Goal: Task Accomplishment & Management: Use online tool/utility

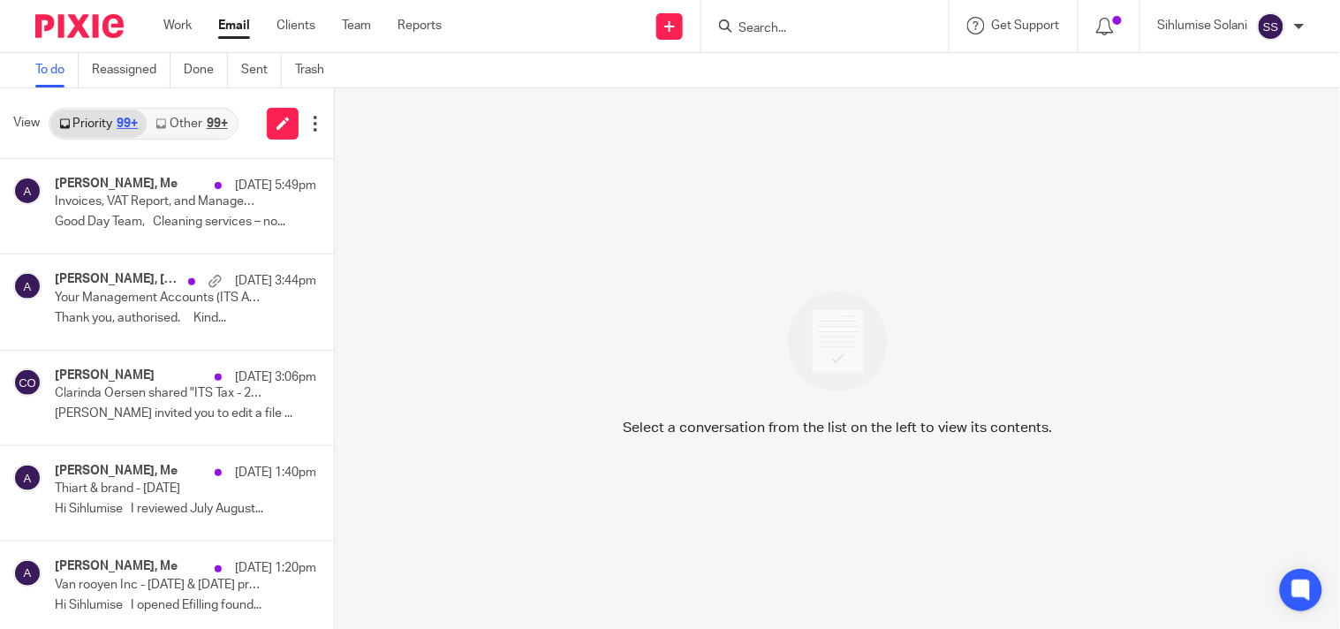
click at [850, 32] on input "Search" at bounding box center [816, 29] width 159 height 16
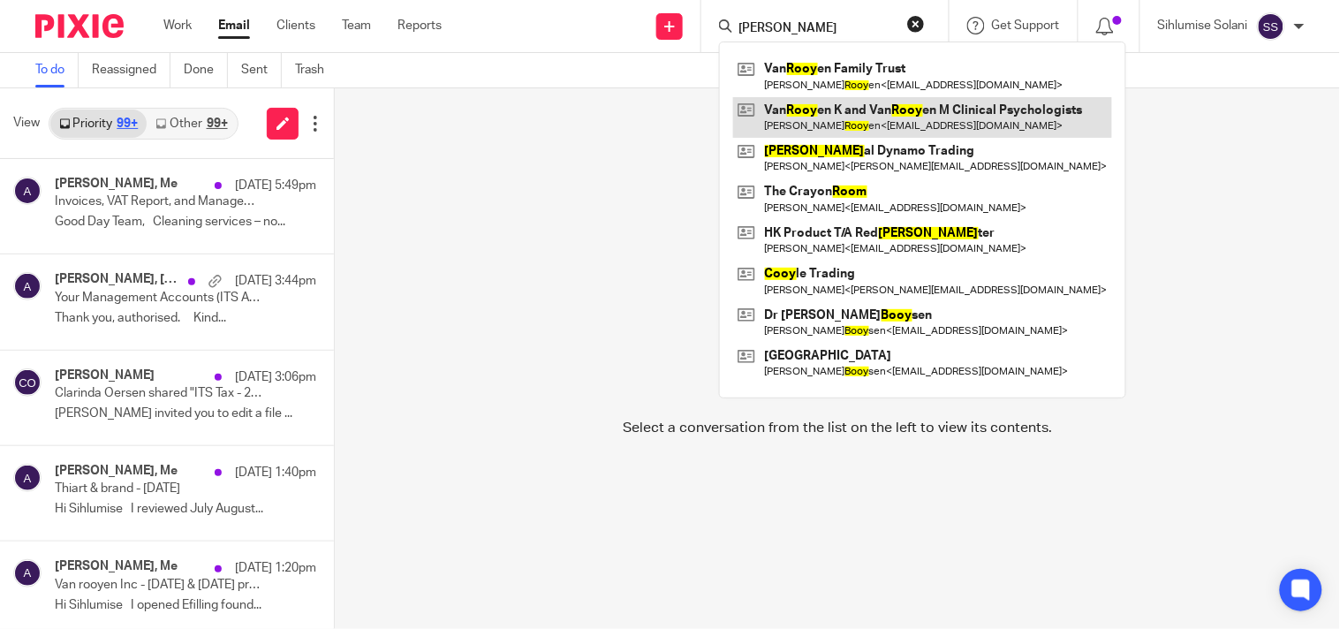
type input "VAN ROOY"
click at [916, 110] on link at bounding box center [922, 117] width 379 height 41
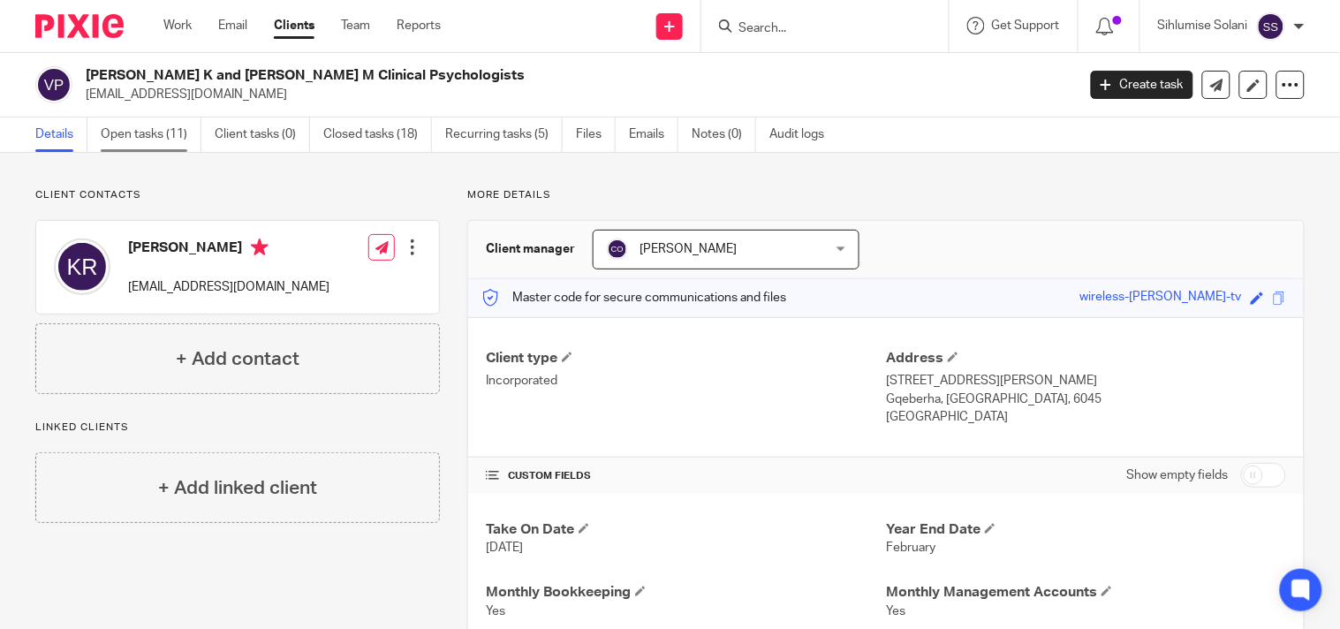
click at [142, 119] on link "Open tasks (11)" at bounding box center [151, 134] width 101 height 34
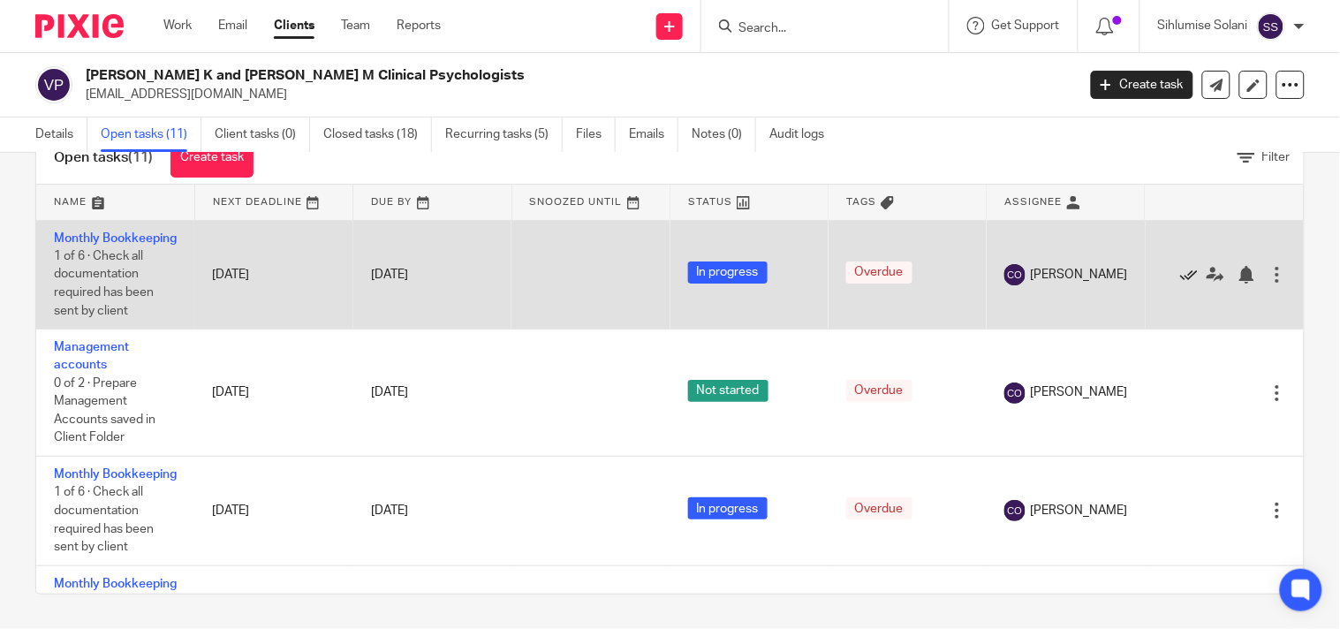
click at [1180, 284] on icon at bounding box center [1189, 275] width 18 height 18
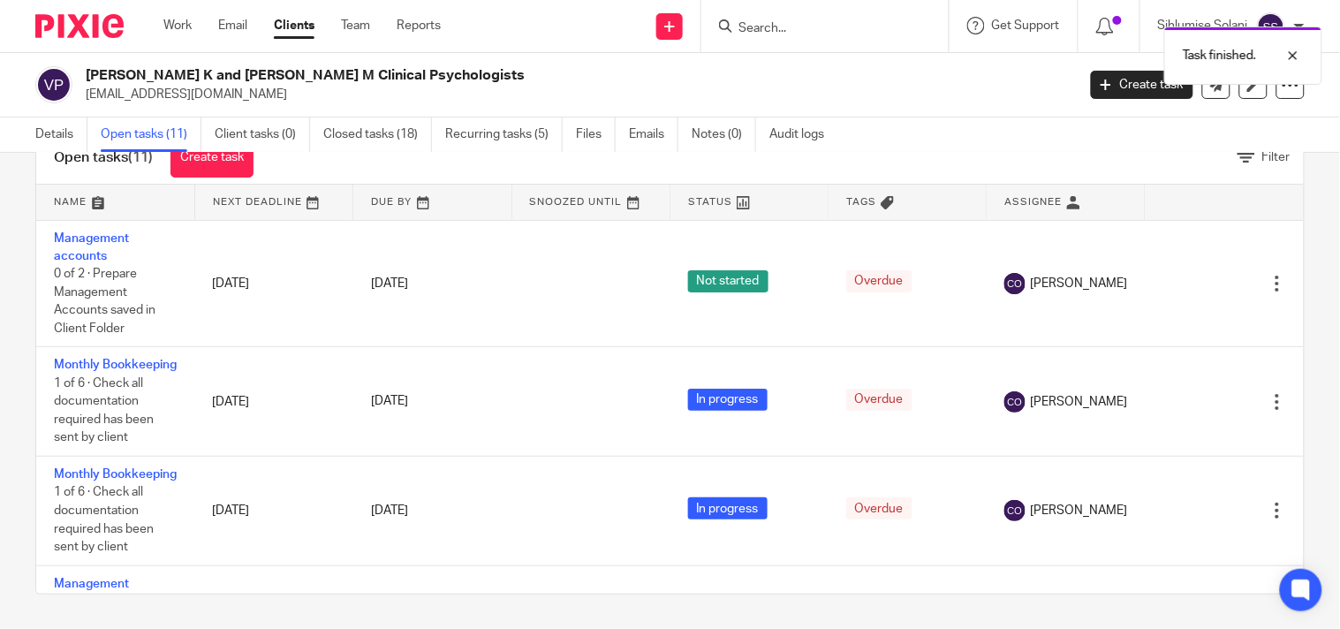
click at [1180, 285] on icon at bounding box center [1189, 284] width 18 height 18
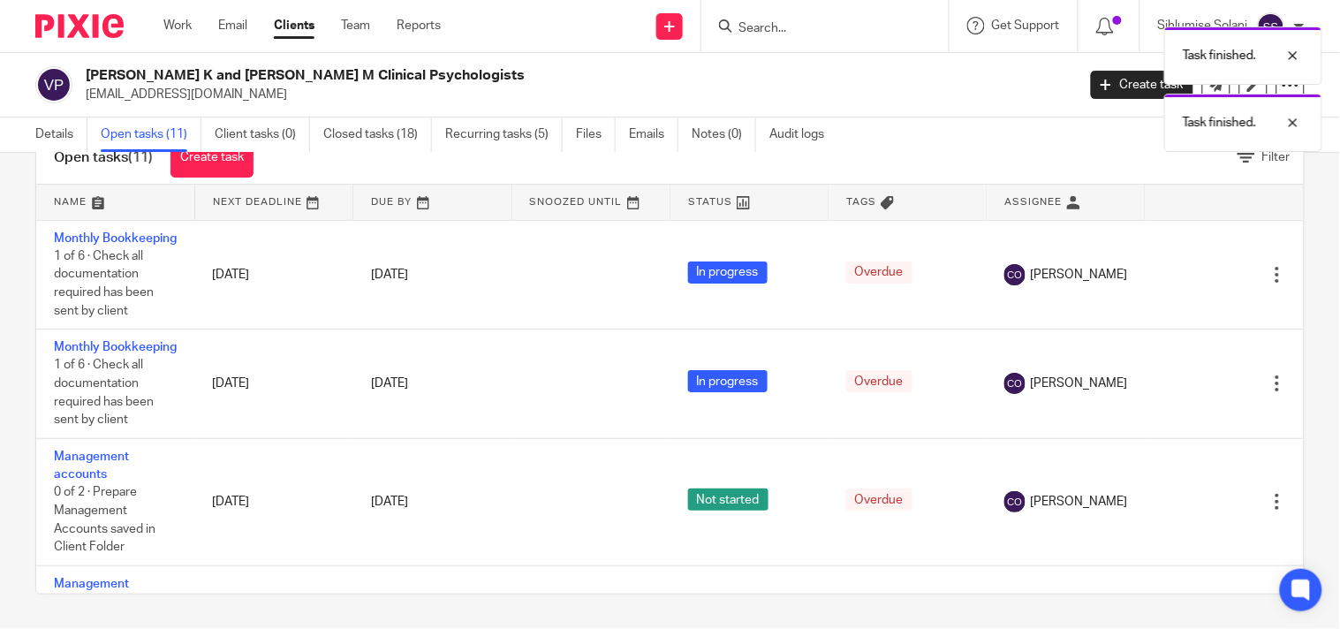
click at [1180, 284] on icon at bounding box center [1189, 275] width 18 height 18
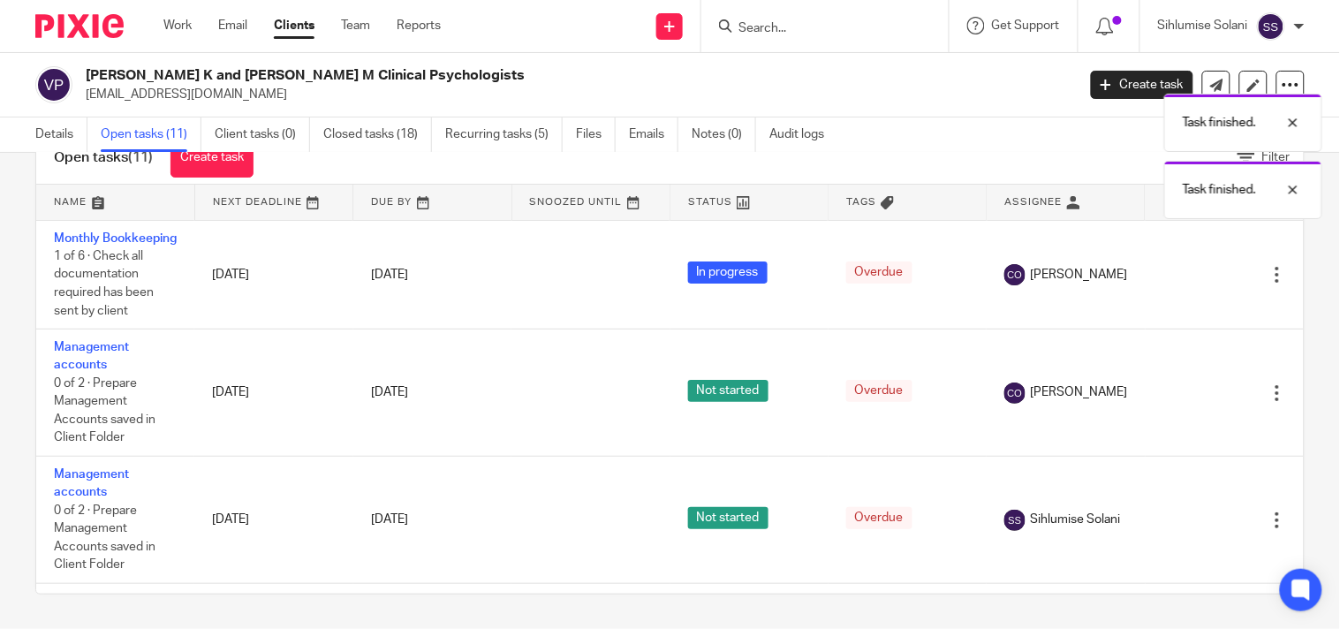
click at [1180, 284] on icon at bounding box center [1189, 275] width 18 height 18
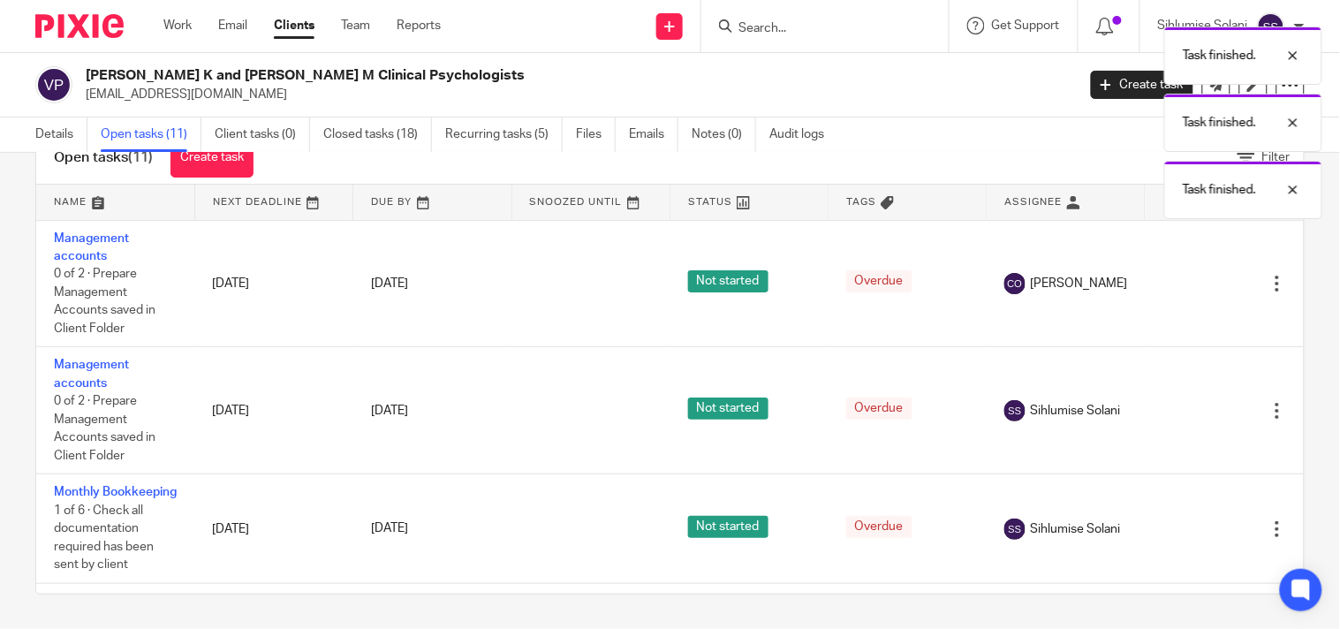
click at [1180, 285] on icon at bounding box center [1189, 284] width 18 height 18
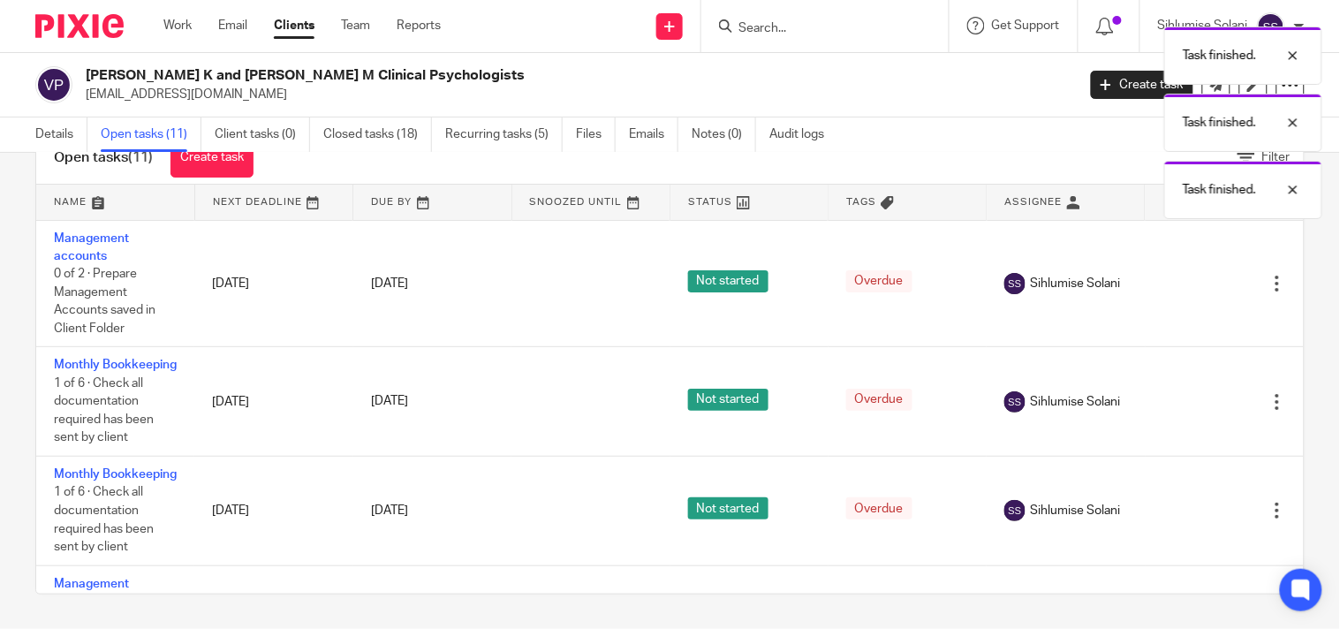
click at [1180, 285] on icon at bounding box center [1189, 284] width 18 height 18
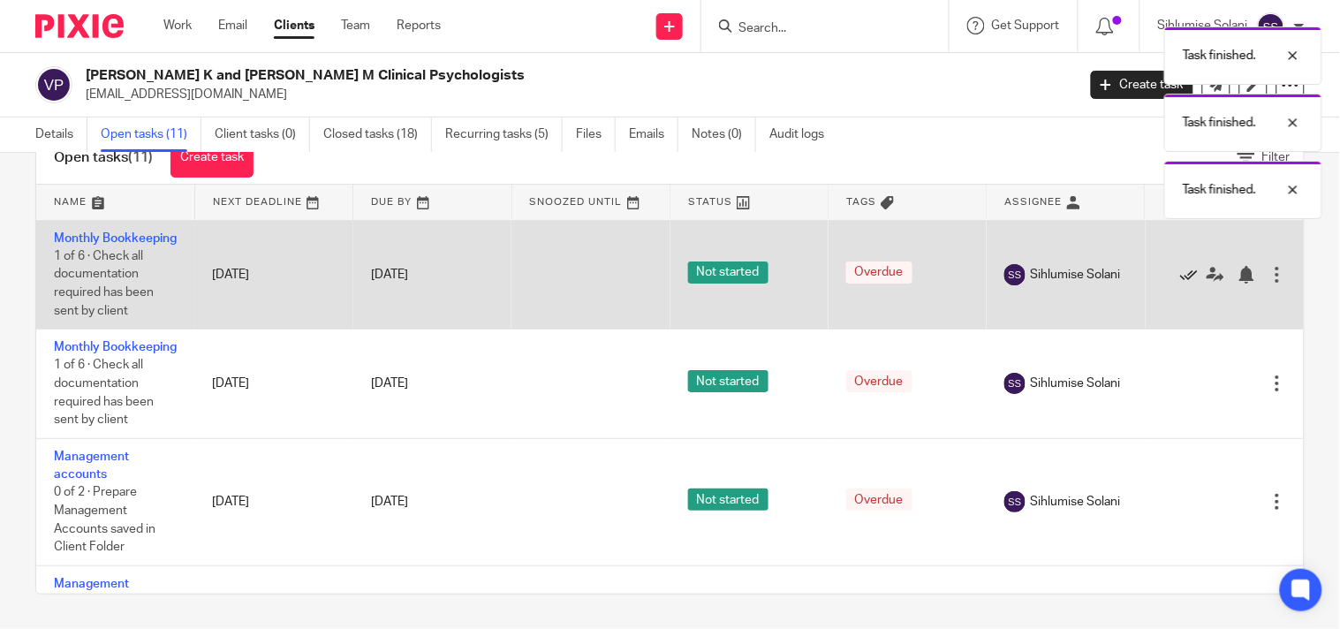
click at [1180, 284] on icon at bounding box center [1189, 275] width 18 height 18
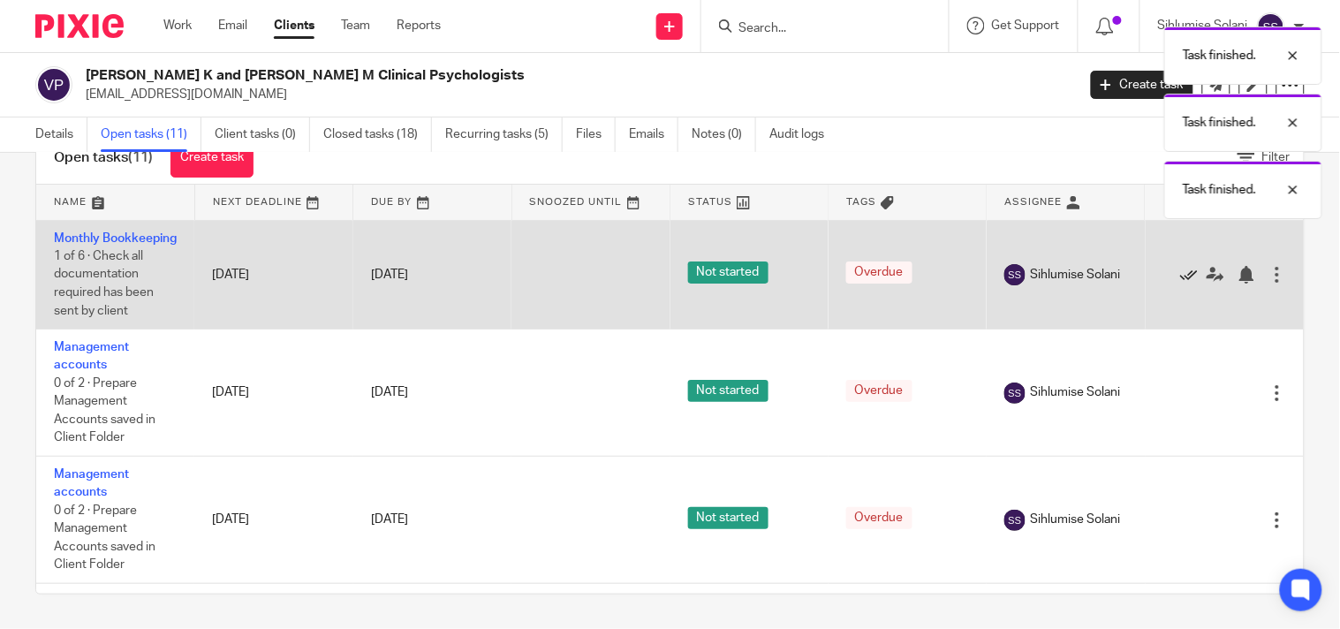
click at [1180, 284] on icon at bounding box center [1189, 275] width 18 height 18
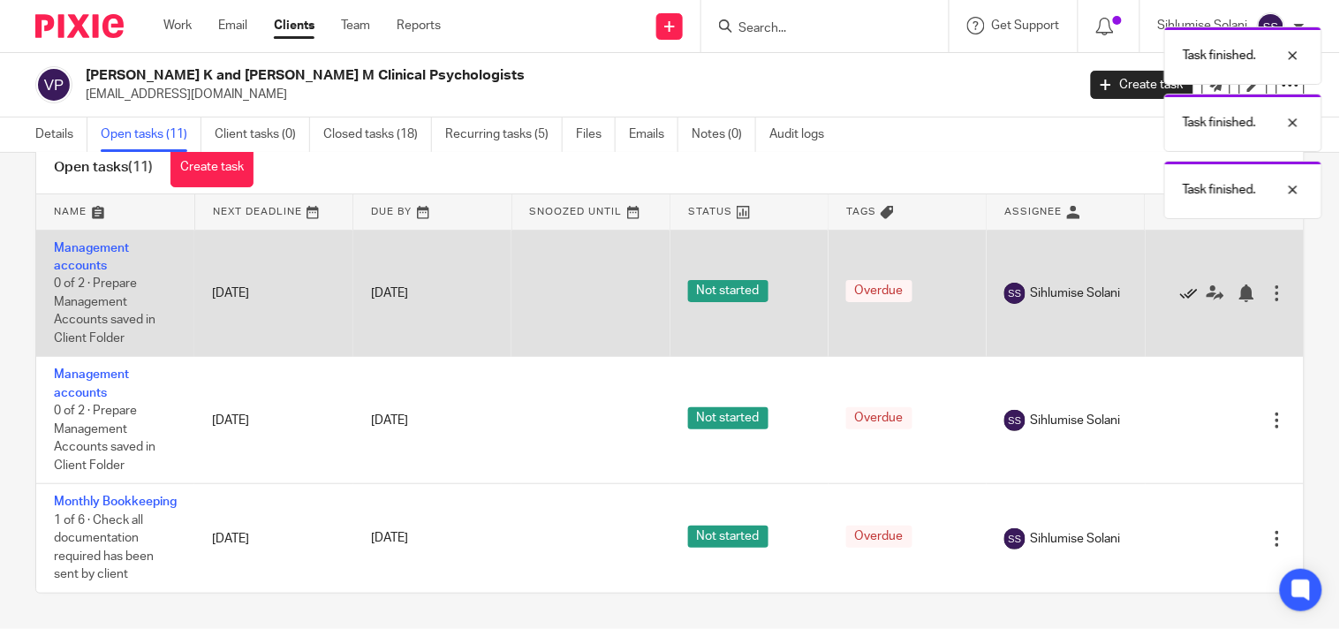
click at [1180, 285] on icon at bounding box center [1189, 293] width 18 height 18
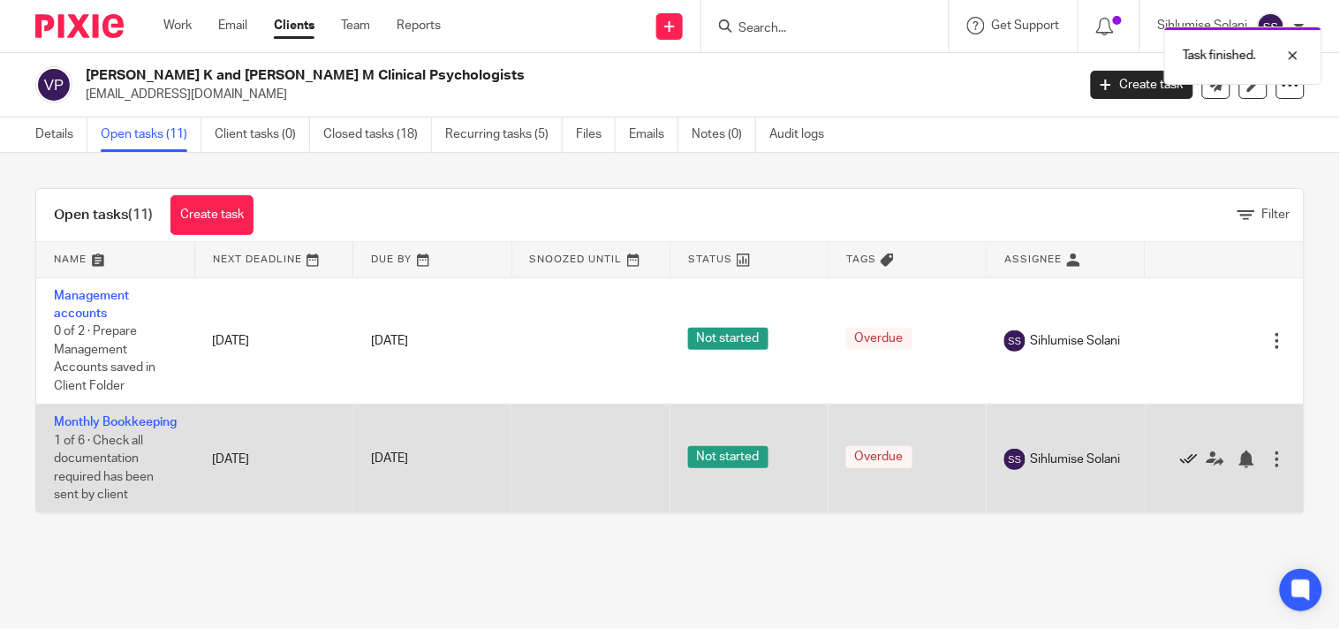
click at [1180, 468] on icon at bounding box center [1189, 459] width 18 height 18
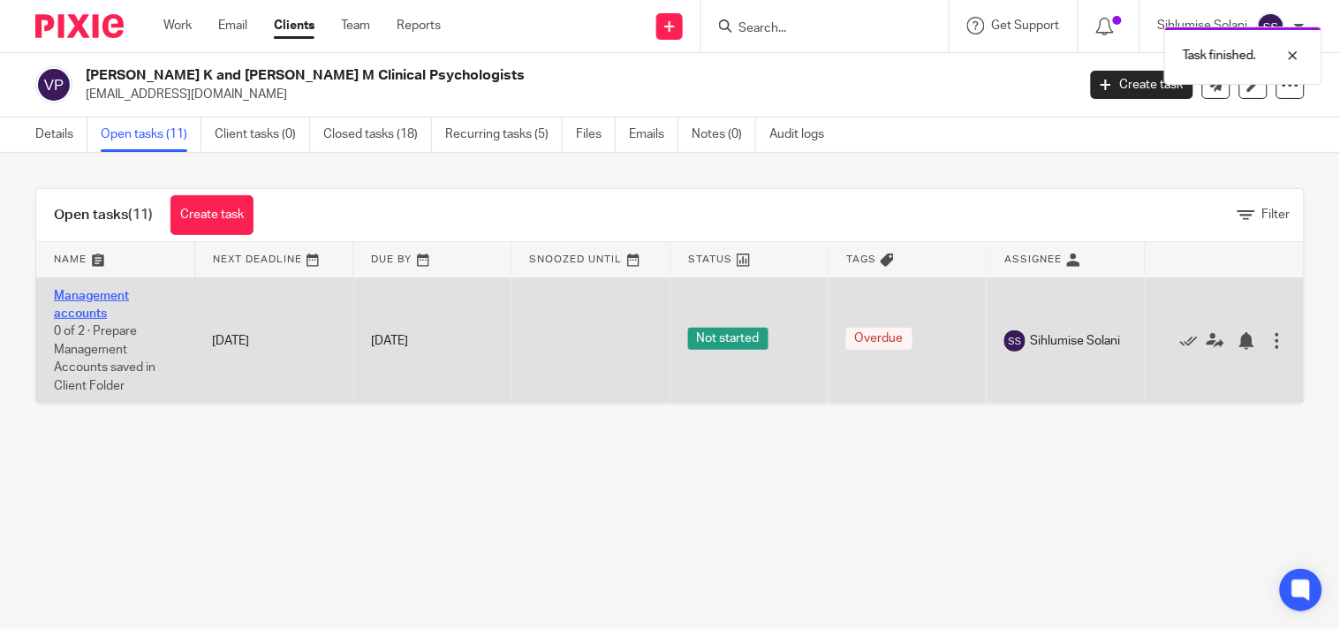
click at [76, 298] on link "Management accounts" at bounding box center [91, 305] width 75 height 30
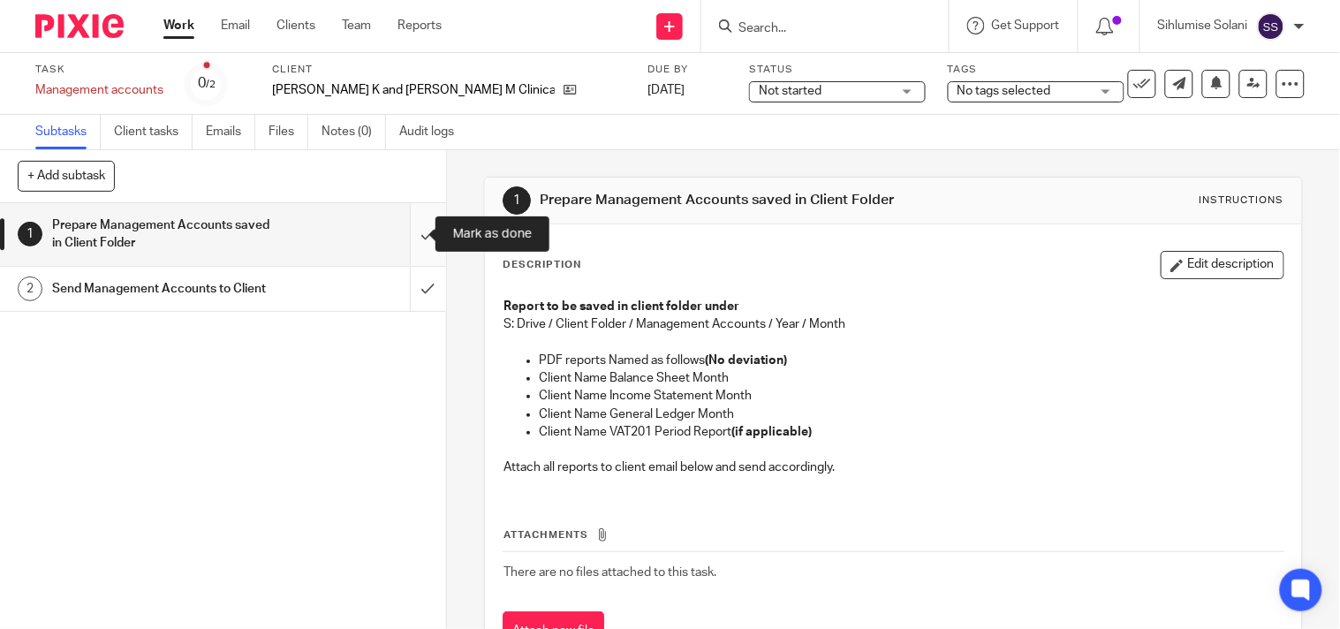
click at [408, 236] on input "submit" at bounding box center [223, 234] width 446 height 63
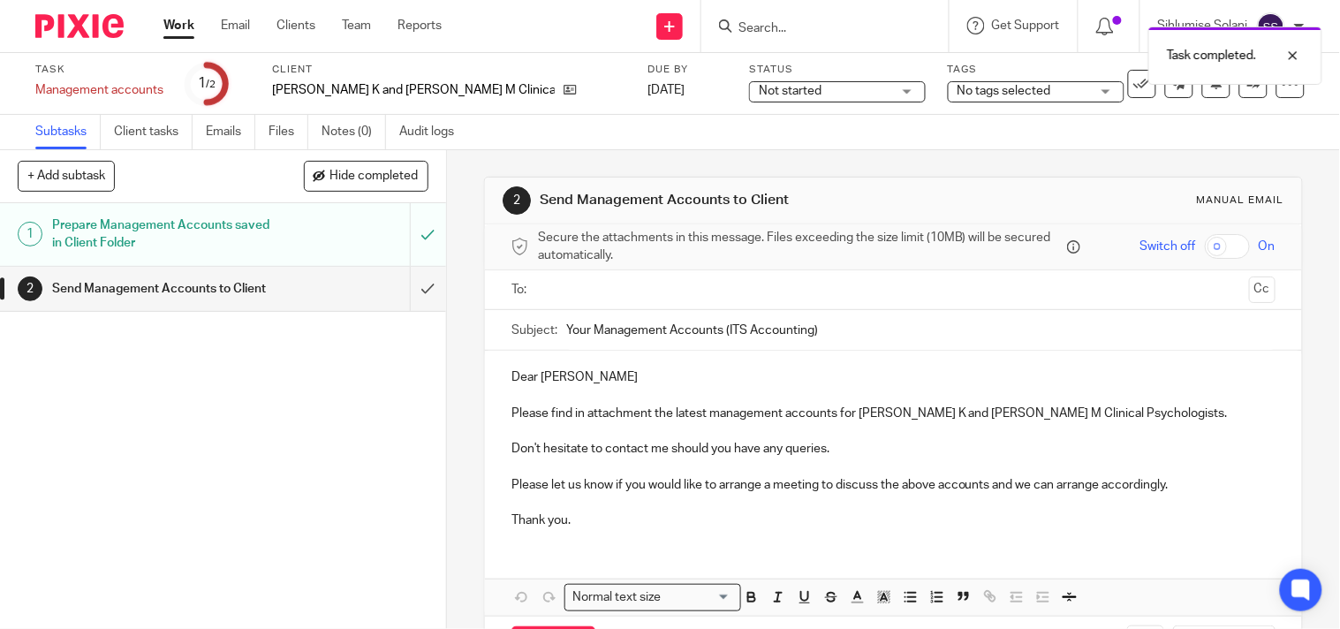
click at [544, 288] on input "text" at bounding box center [893, 290] width 698 height 20
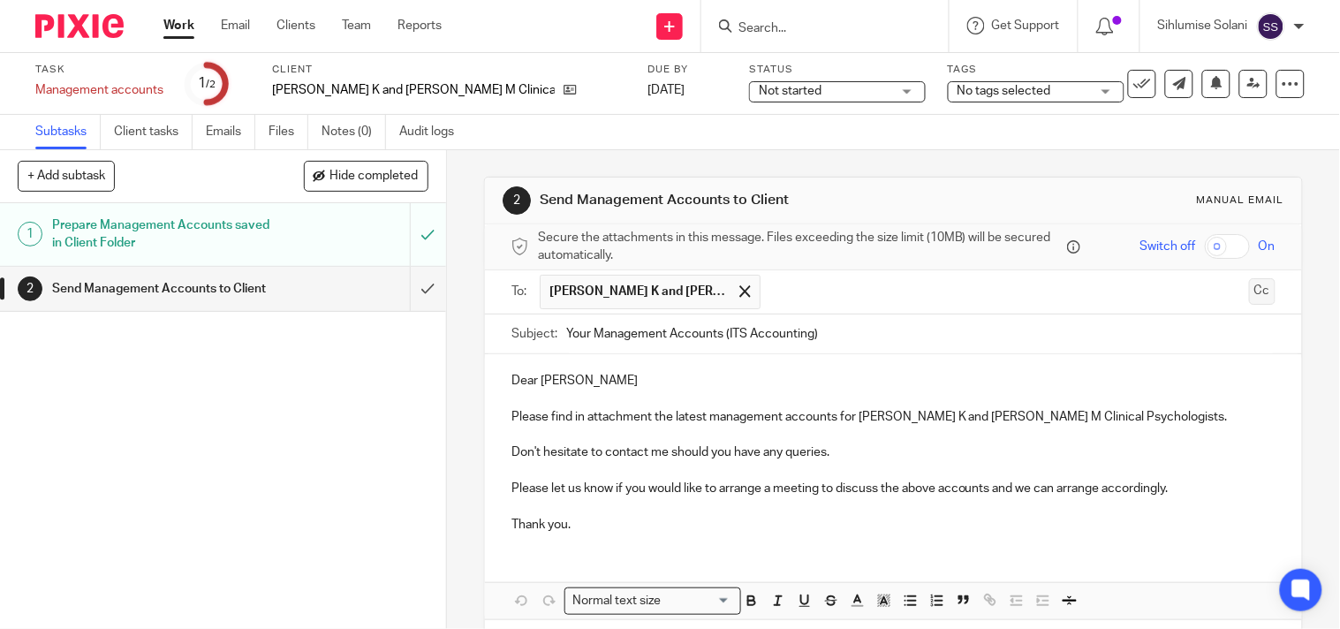
click at [1249, 293] on button "Cc" at bounding box center [1262, 291] width 26 height 26
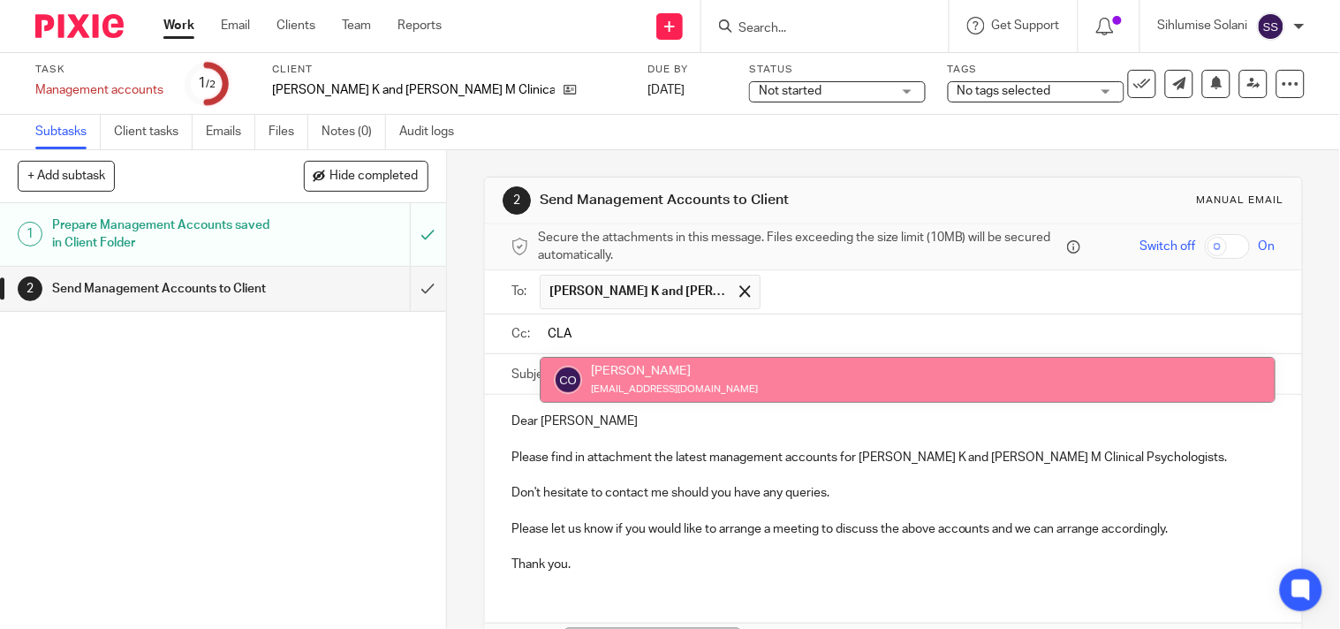
type input "CLA"
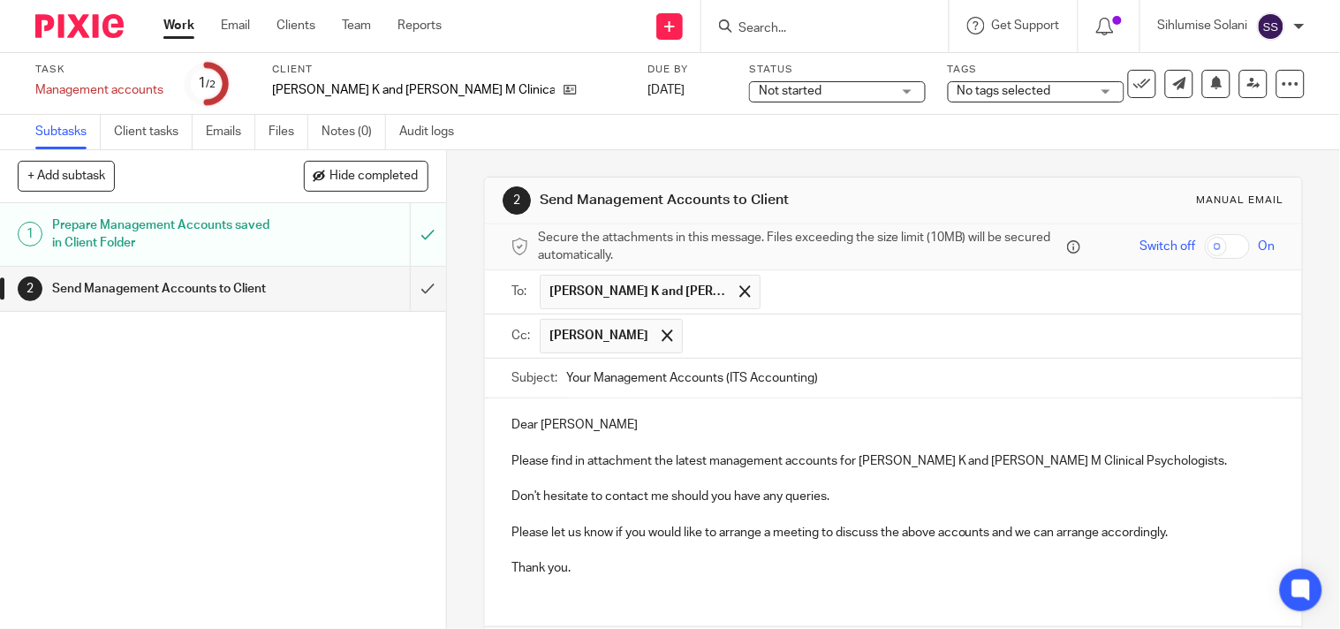
click at [851, 386] on input "Your Management Accounts (ITS Accounting)" at bounding box center [920, 379] width 709 height 40
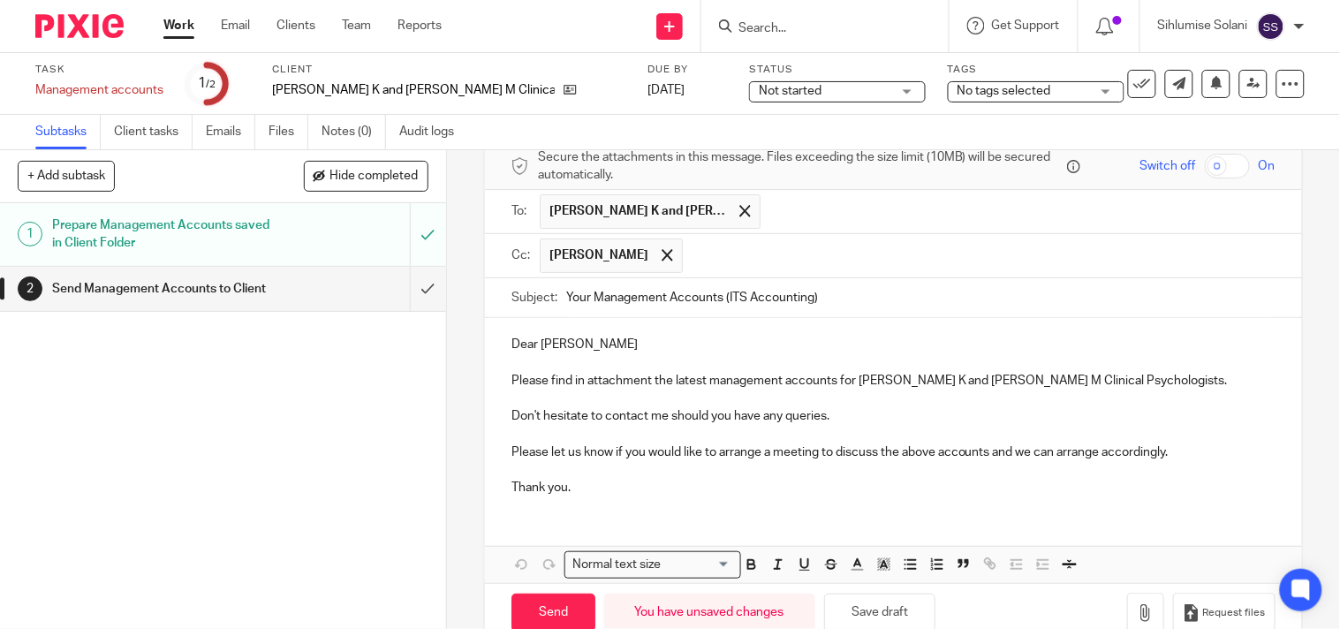
scroll to position [122, 0]
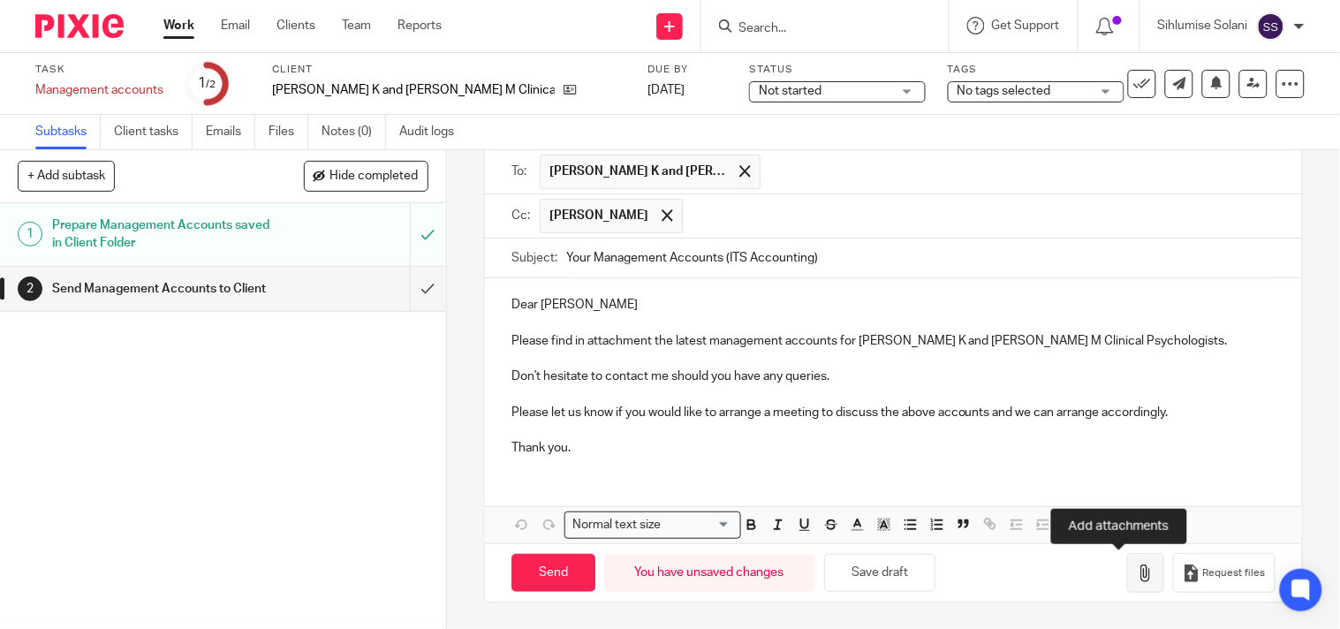
type input "Your Management Accounts (ITS Accounting)"
click at [1137, 580] on icon "button" at bounding box center [1146, 573] width 18 height 18
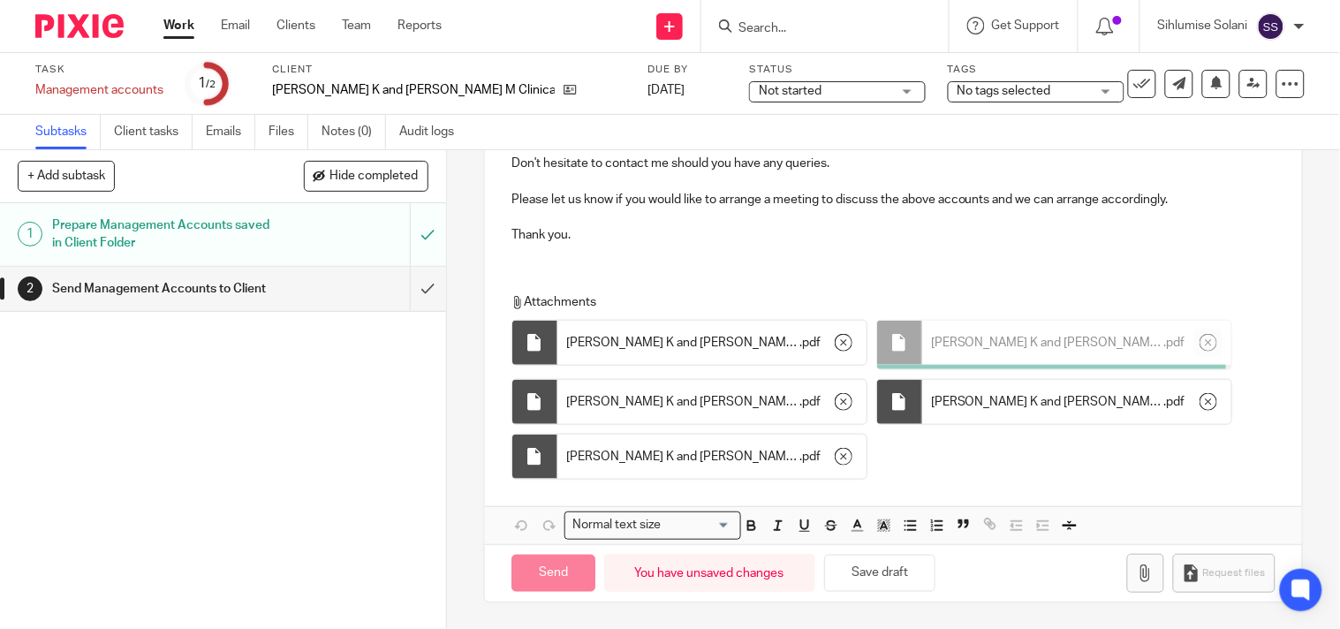
scroll to position [444, 0]
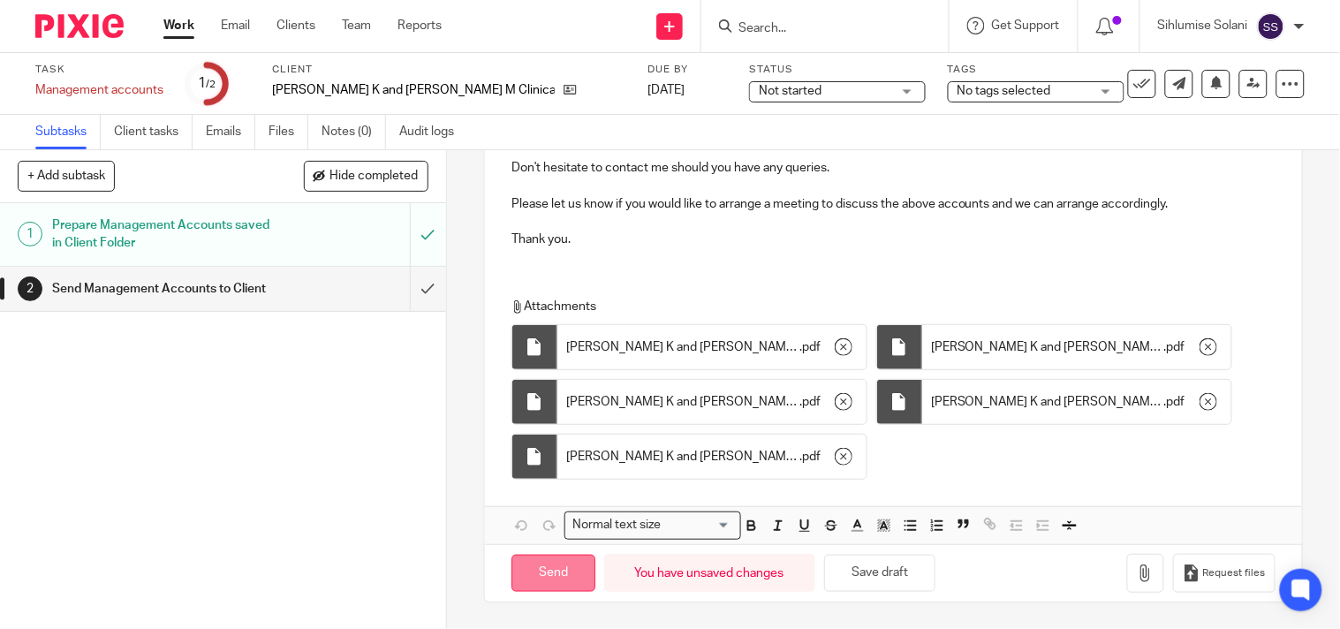
click at [561, 568] on input "Send" at bounding box center [553, 574] width 84 height 38
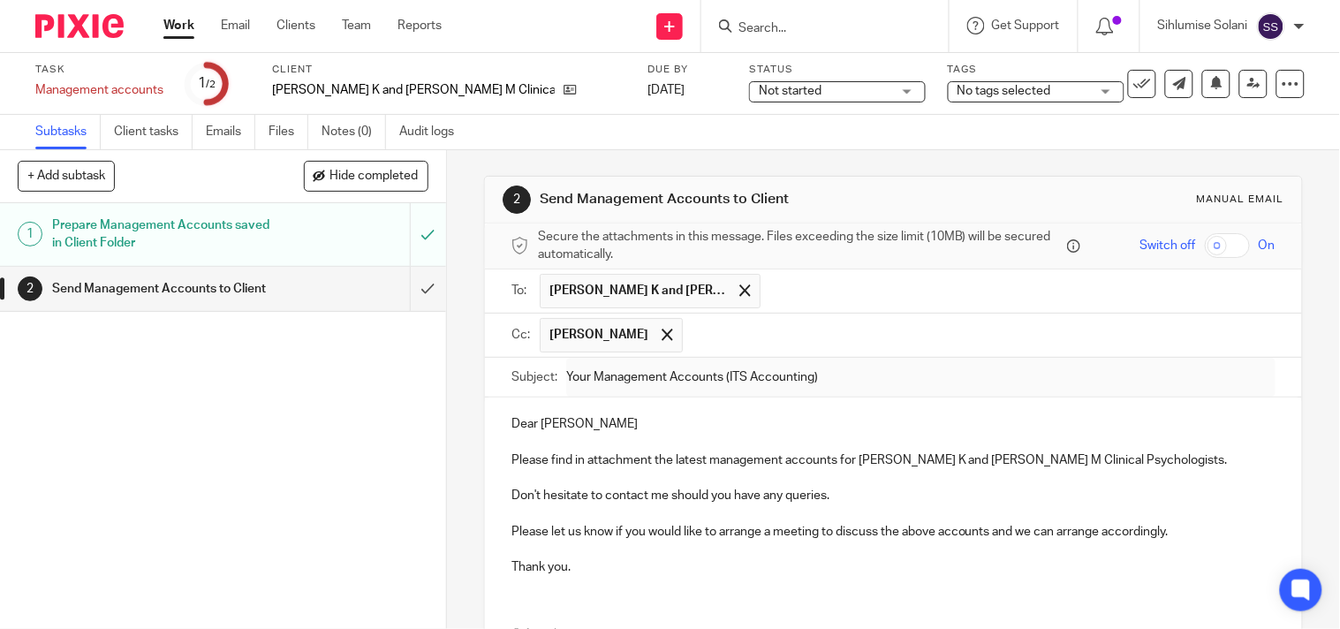
scroll to position [0, 0]
type input "Sent"
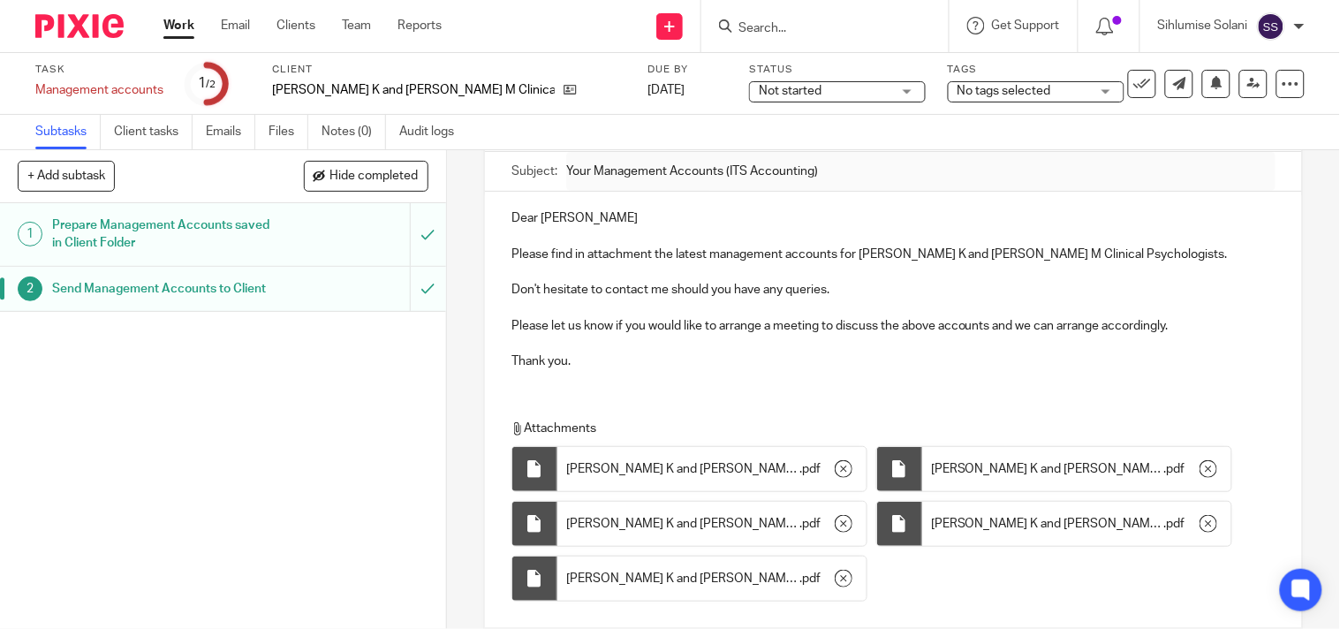
scroll to position [444, 0]
